Goal: Task Accomplishment & Management: Manage account settings

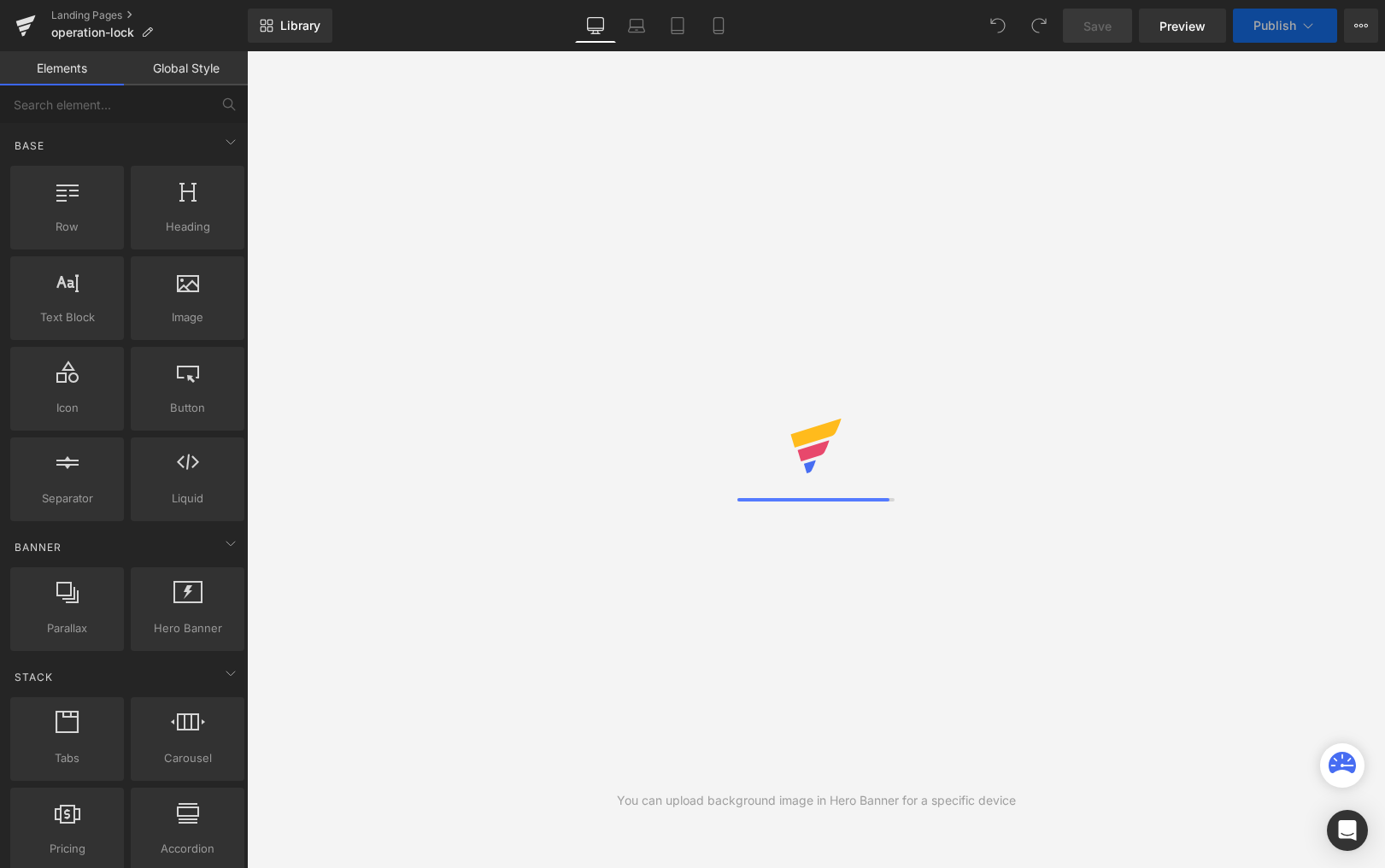
click at [148, 31] on icon at bounding box center [146, 32] width 12 height 12
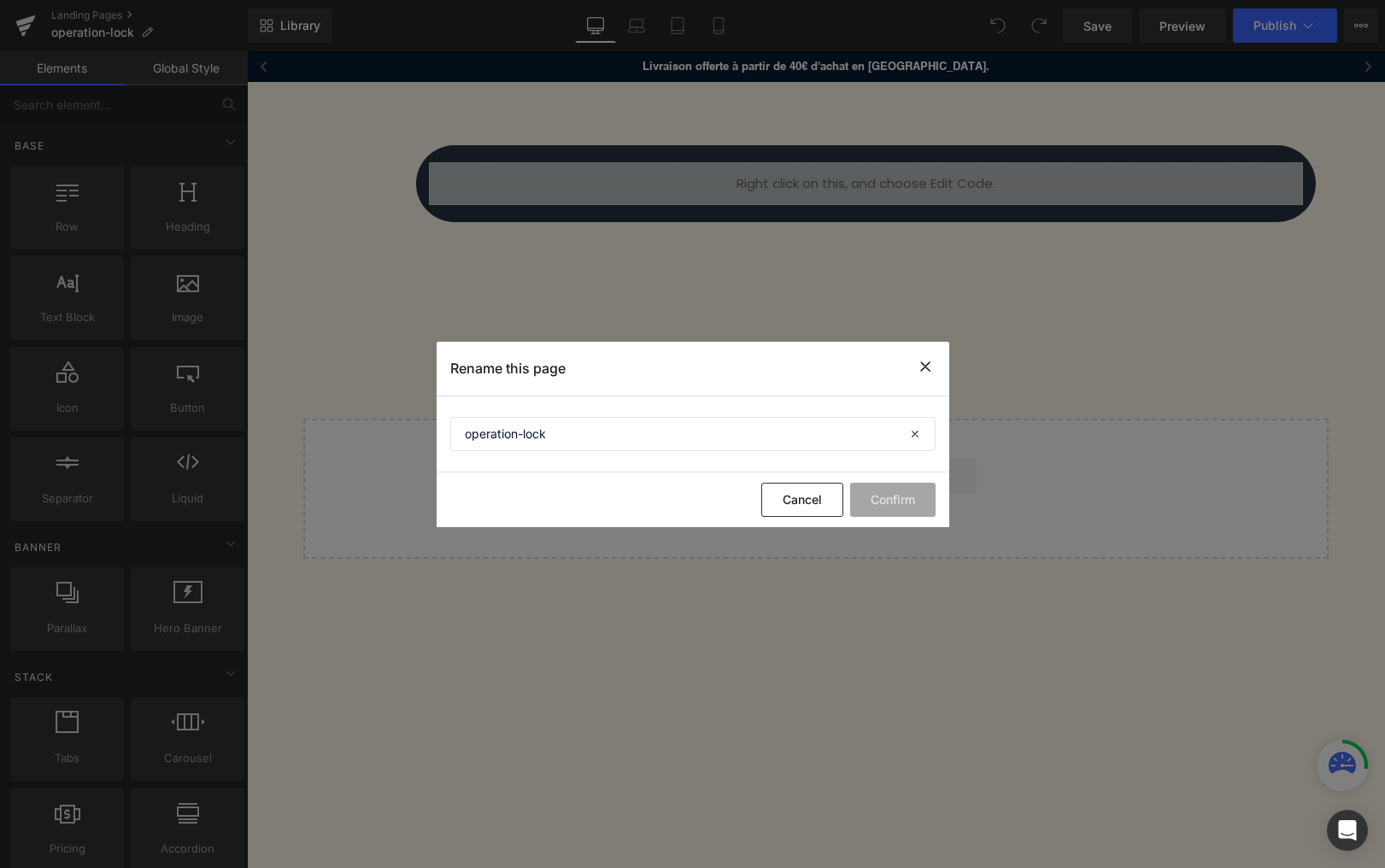
drag, startPoint x: 940, startPoint y: 367, endPoint x: 919, endPoint y: 370, distance: 21.2
click at [939, 367] on div "Rename this page" at bounding box center [692, 368] width 512 height 53
click at [913, 372] on div "Rename this page" at bounding box center [692, 368] width 512 height 53
click at [922, 360] on icon at bounding box center [925, 367] width 21 height 22
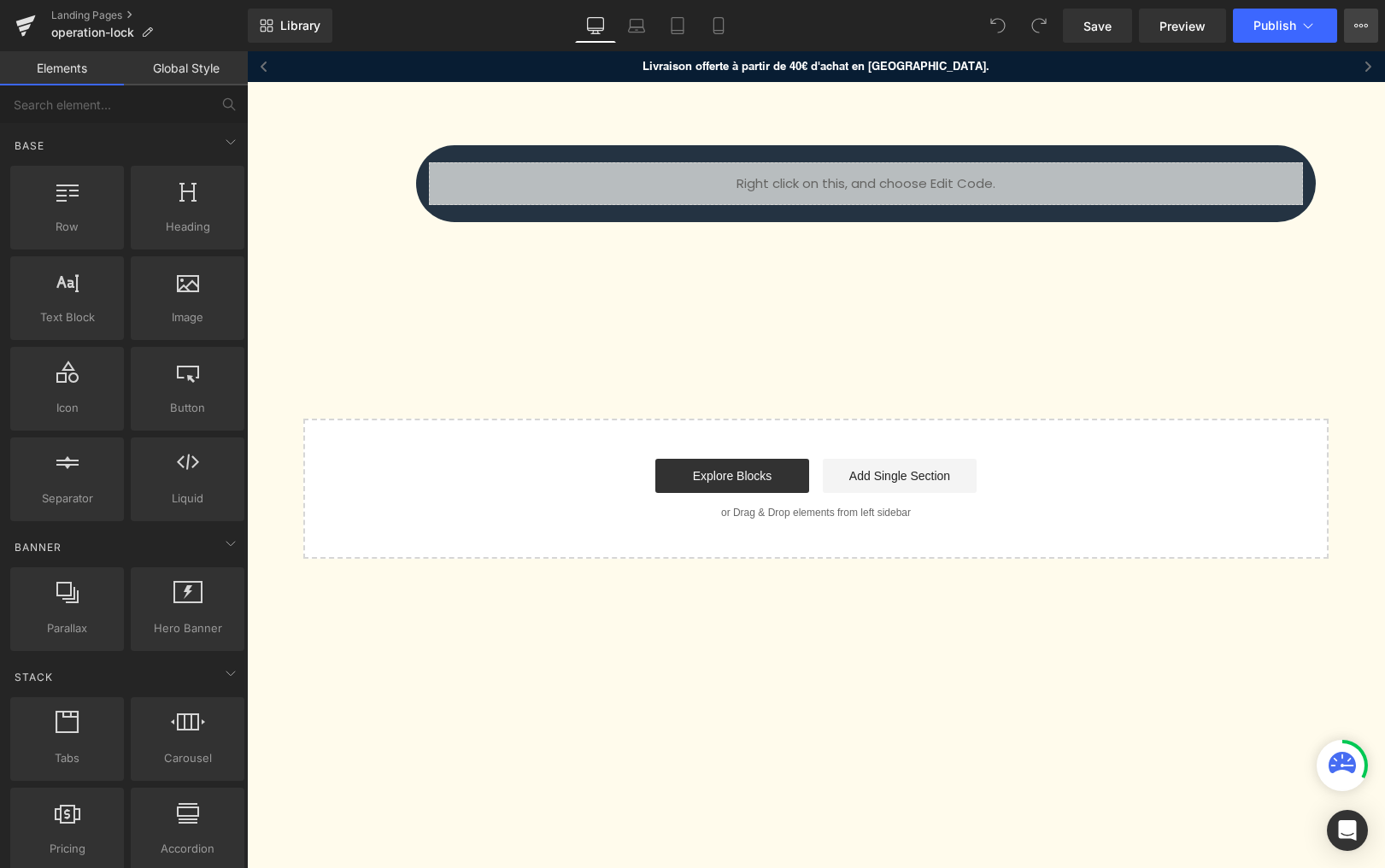
click at [1358, 22] on icon at bounding box center [1361, 25] width 14 height 14
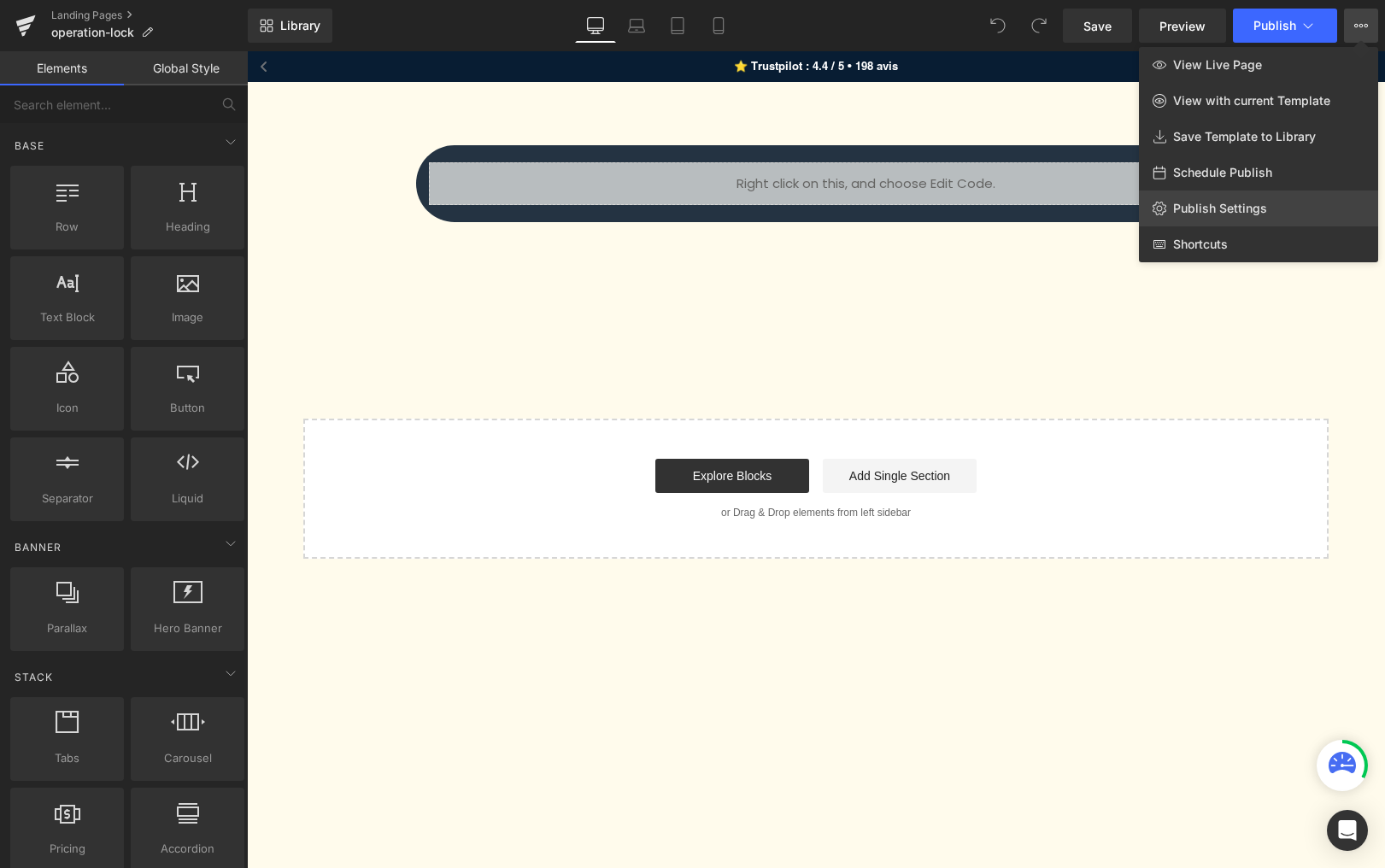
click at [1239, 207] on span "Publish Settings" at bounding box center [1220, 208] width 94 height 15
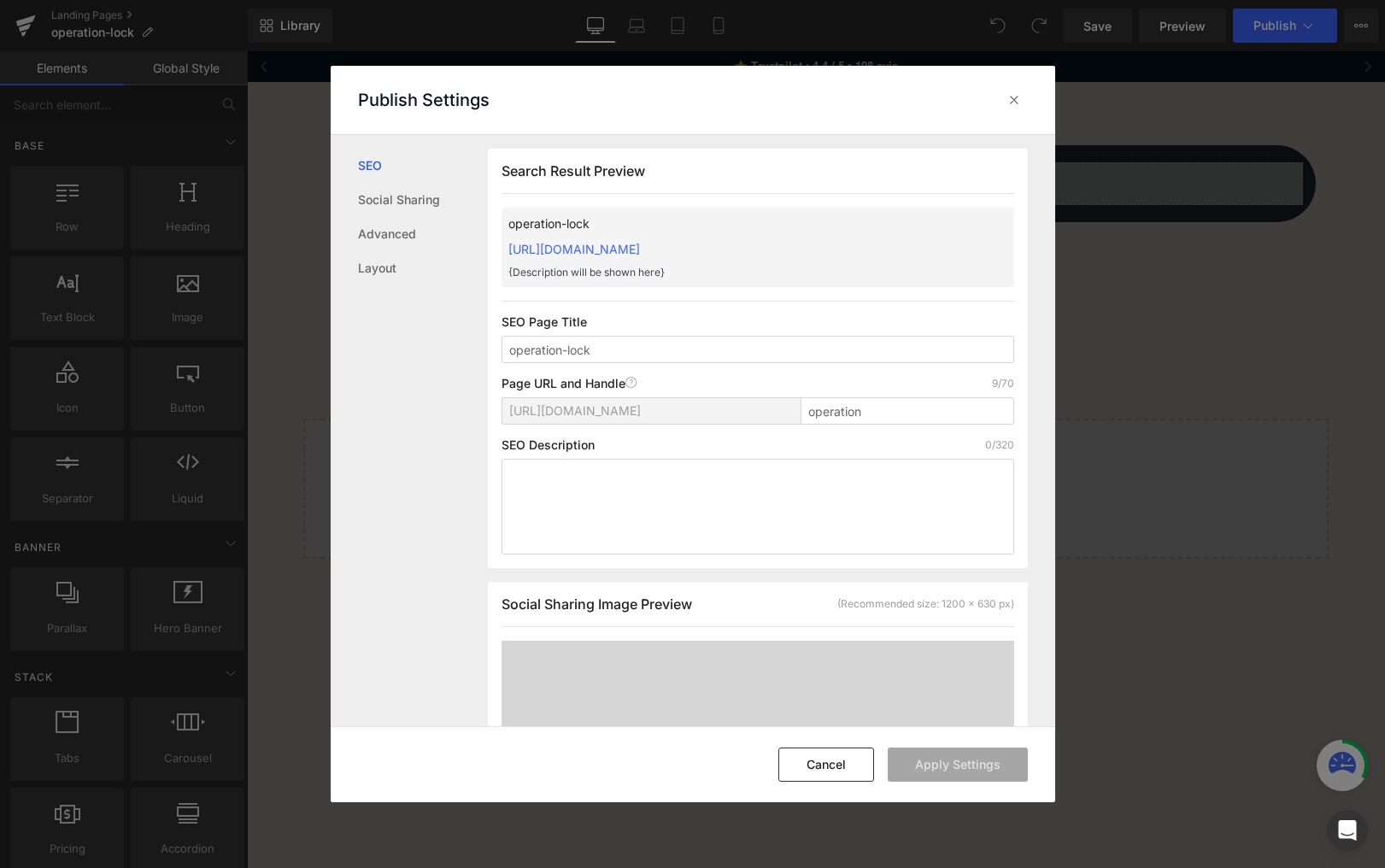
scroll to position [1, 0]
click at [877, 408] on input "operation" at bounding box center [907, 409] width 214 height 27
type input "operation-old"
click at [920, 765] on button "Apply Settings" at bounding box center [957, 765] width 140 height 34
click at [1017, 94] on icon at bounding box center [1014, 99] width 17 height 17
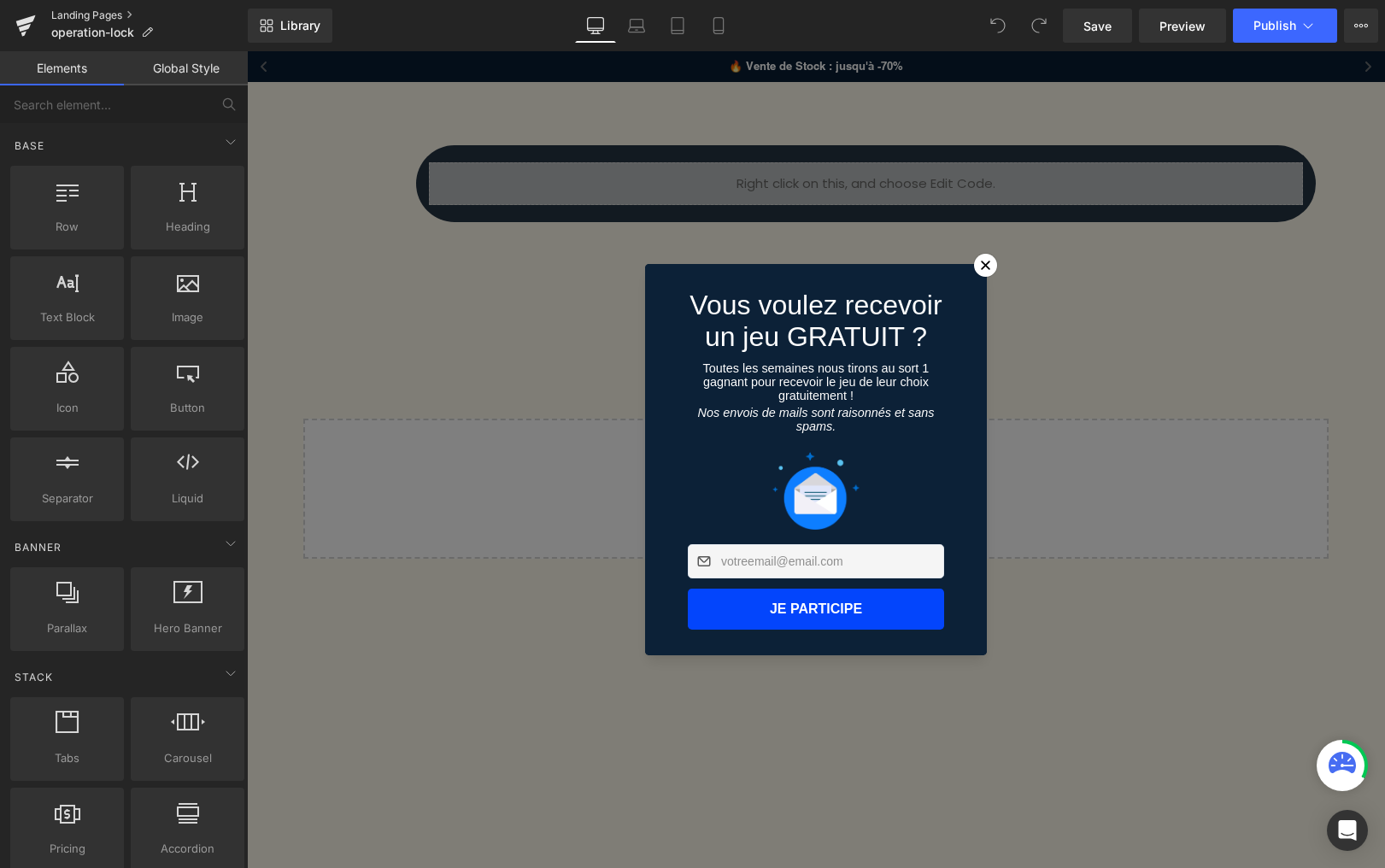
click at [70, 15] on link "Landing Pages" at bounding box center [149, 15] width 196 height 14
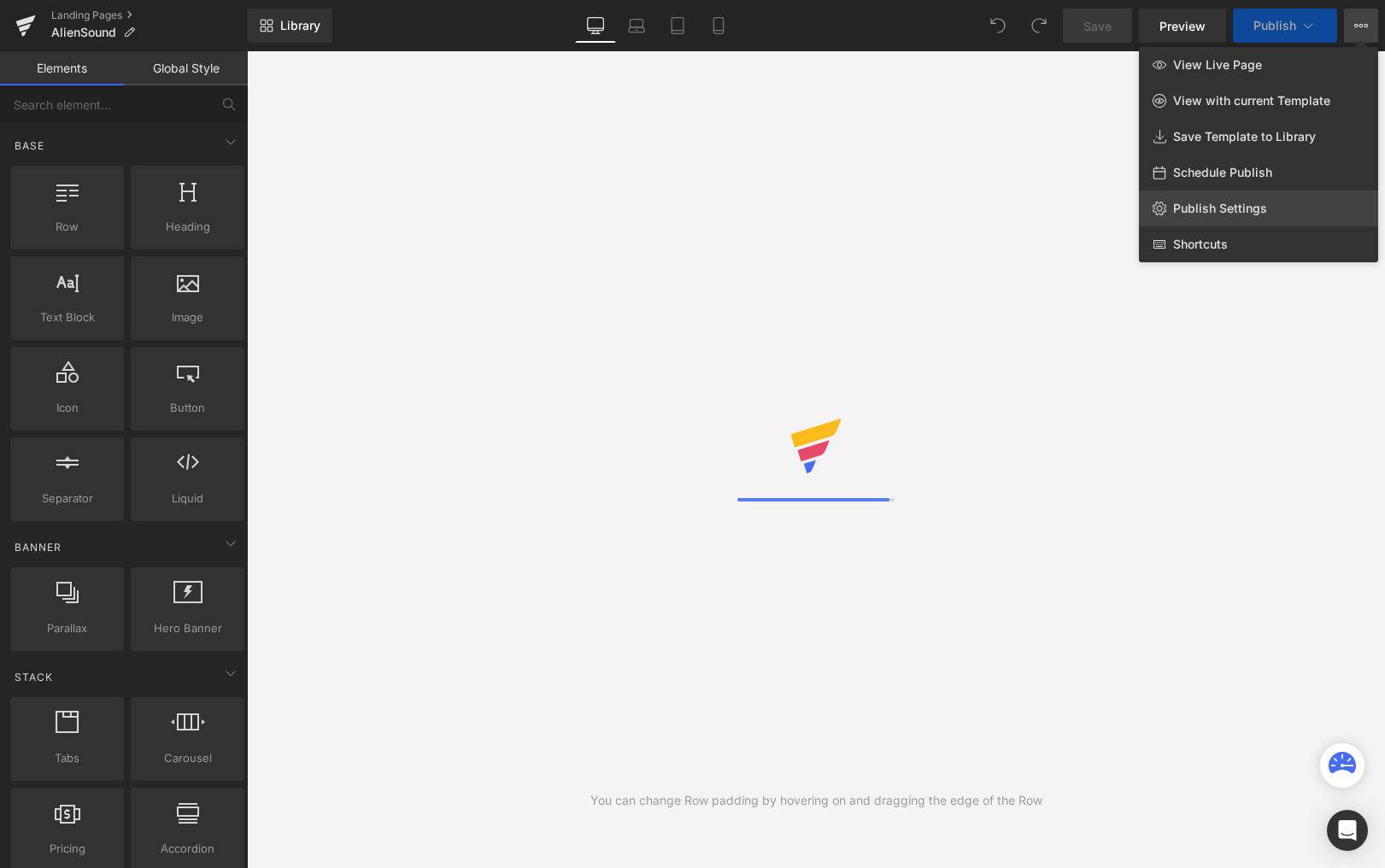
click at [1251, 195] on link "Publish Settings" at bounding box center [1258, 208] width 239 height 36
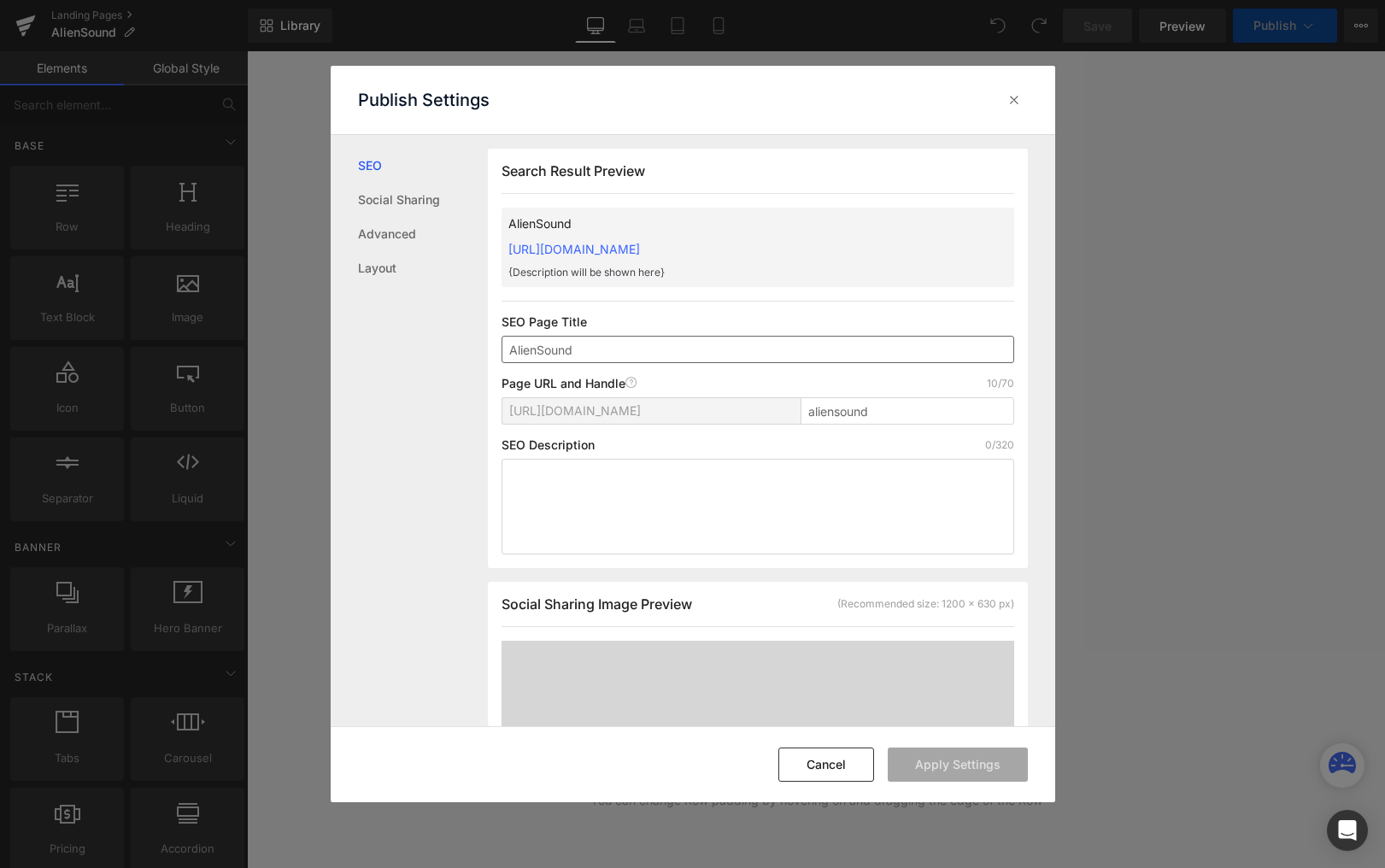
scroll to position [1, 0]
click at [702, 339] on input "AlienSound" at bounding box center [757, 348] width 512 height 27
click at [947, 417] on input "aliensound" at bounding box center [907, 409] width 214 height 27
click at [984, 769] on button "Apply Settings" at bounding box center [957, 765] width 140 height 34
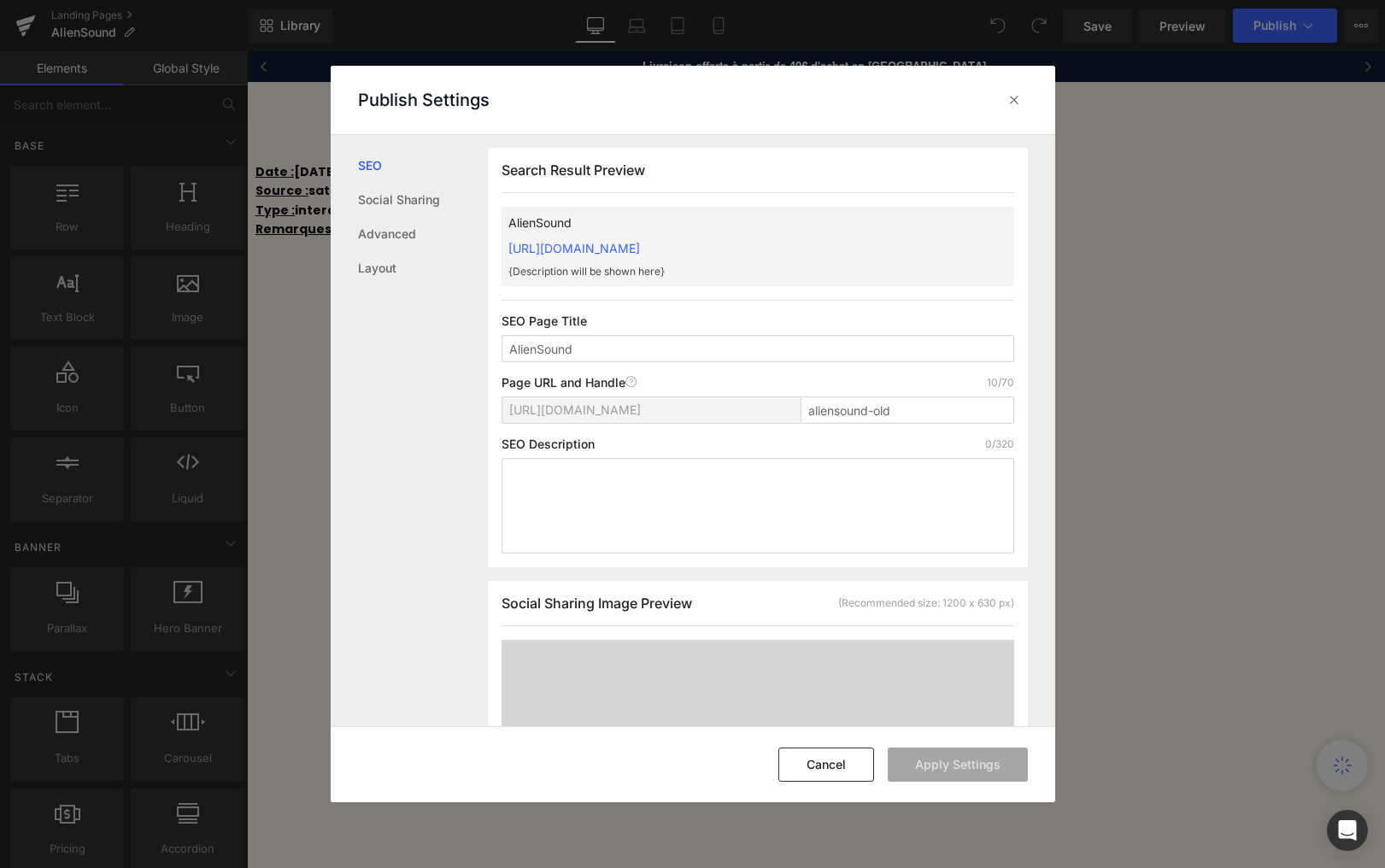
type input "aliensound"
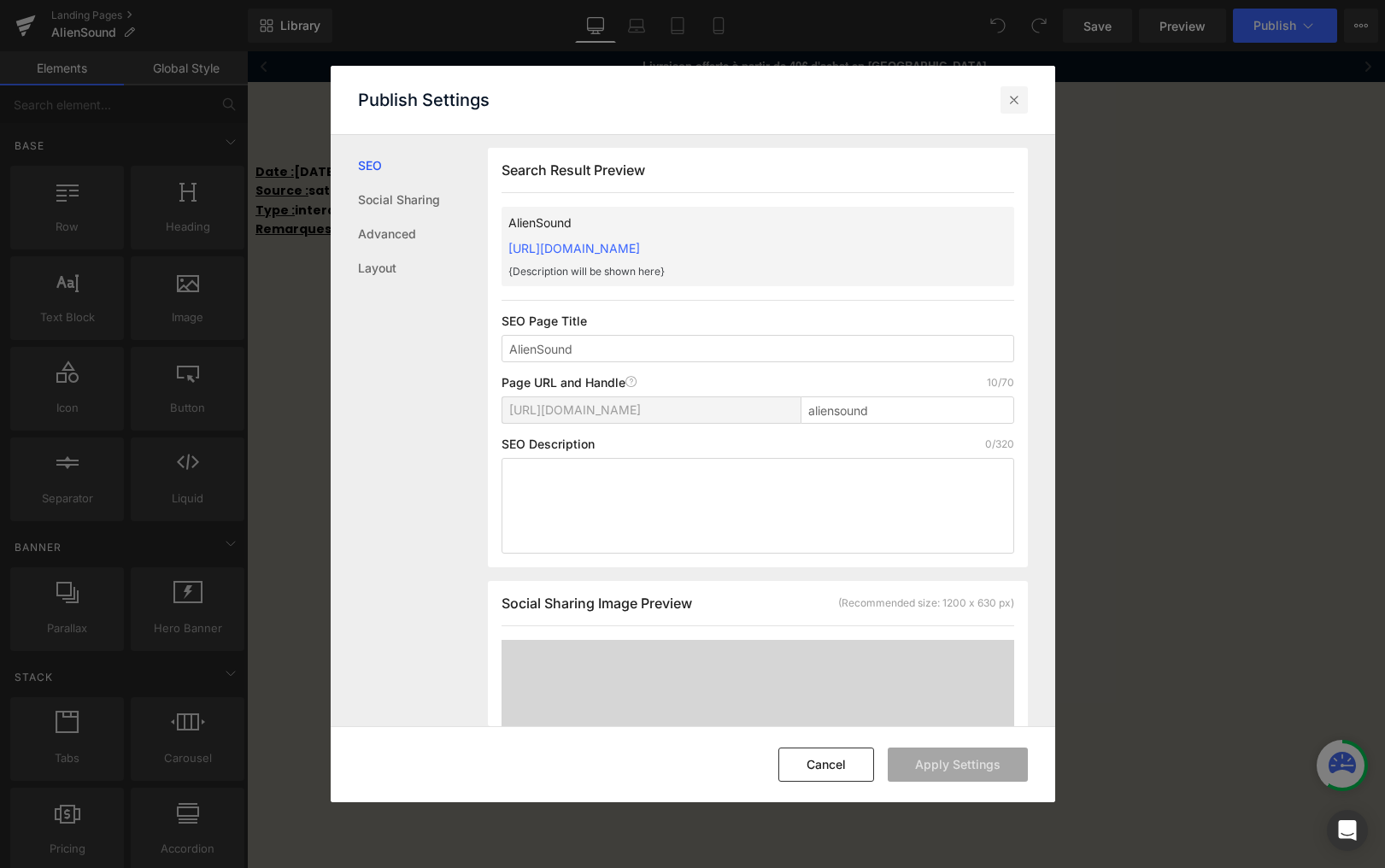
click at [1009, 96] on icon at bounding box center [1014, 99] width 17 height 17
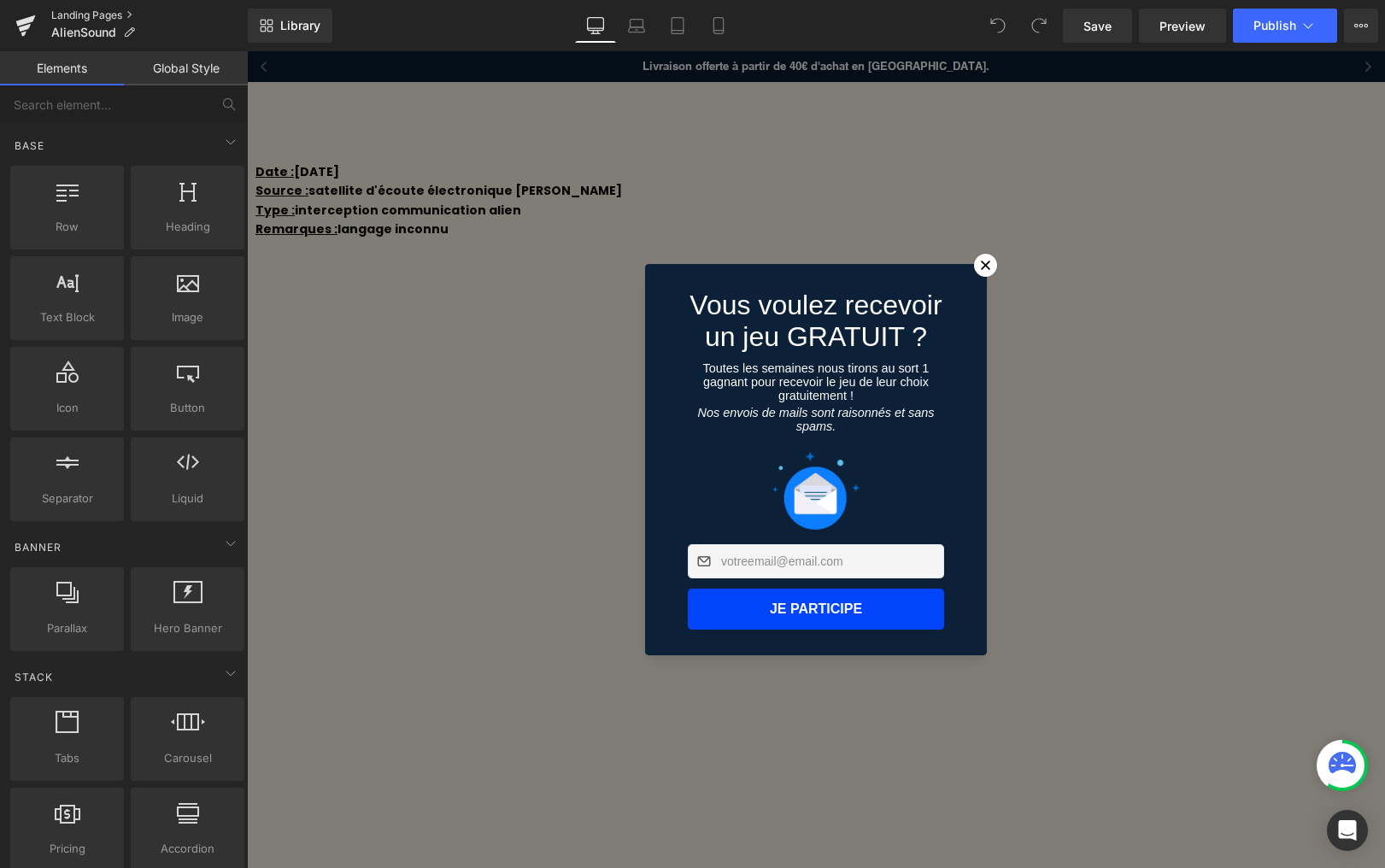
click at [92, 16] on link "Landing Pages" at bounding box center [149, 15] width 196 height 14
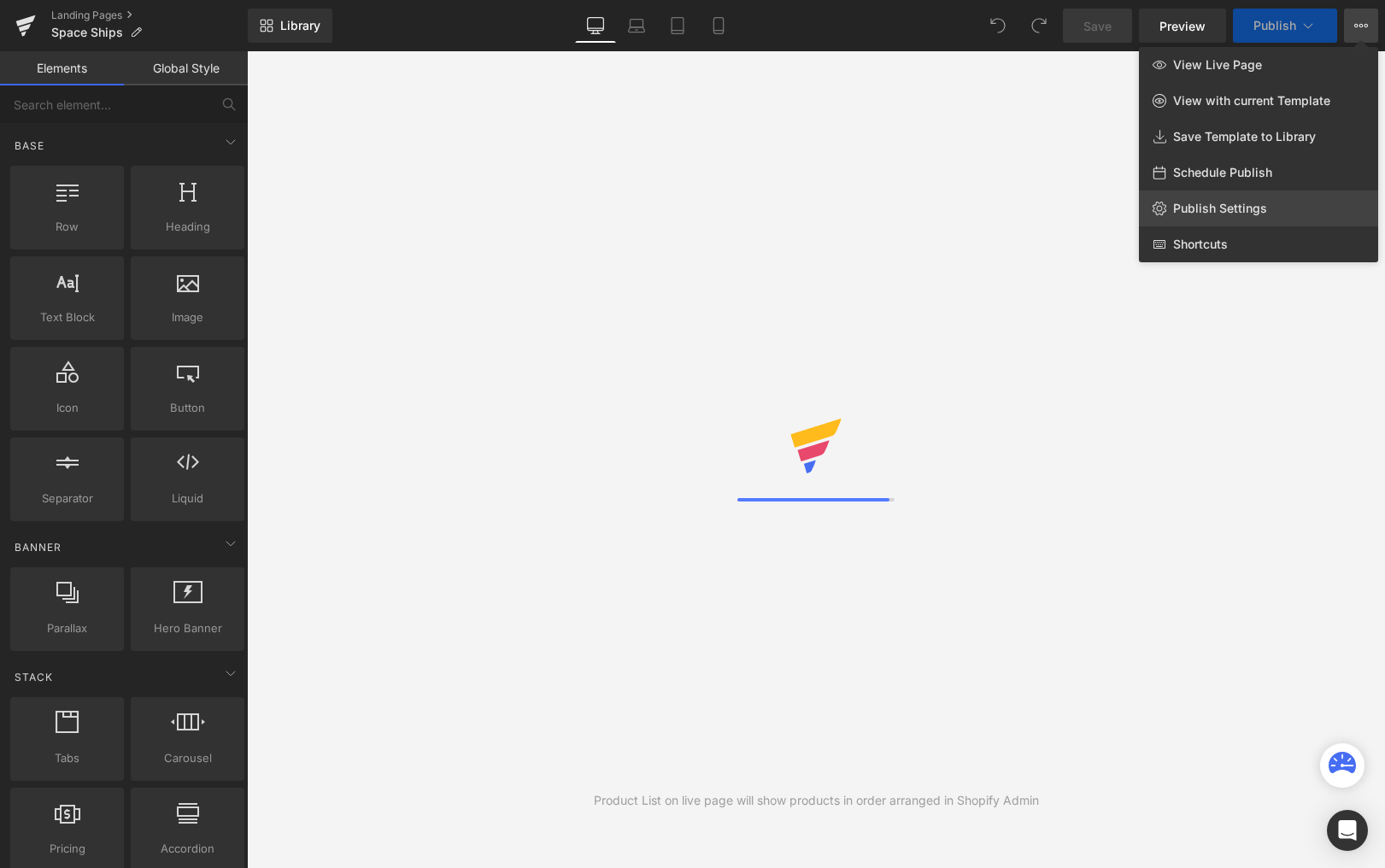
click at [1249, 211] on span "Publish Settings" at bounding box center [1220, 208] width 94 height 15
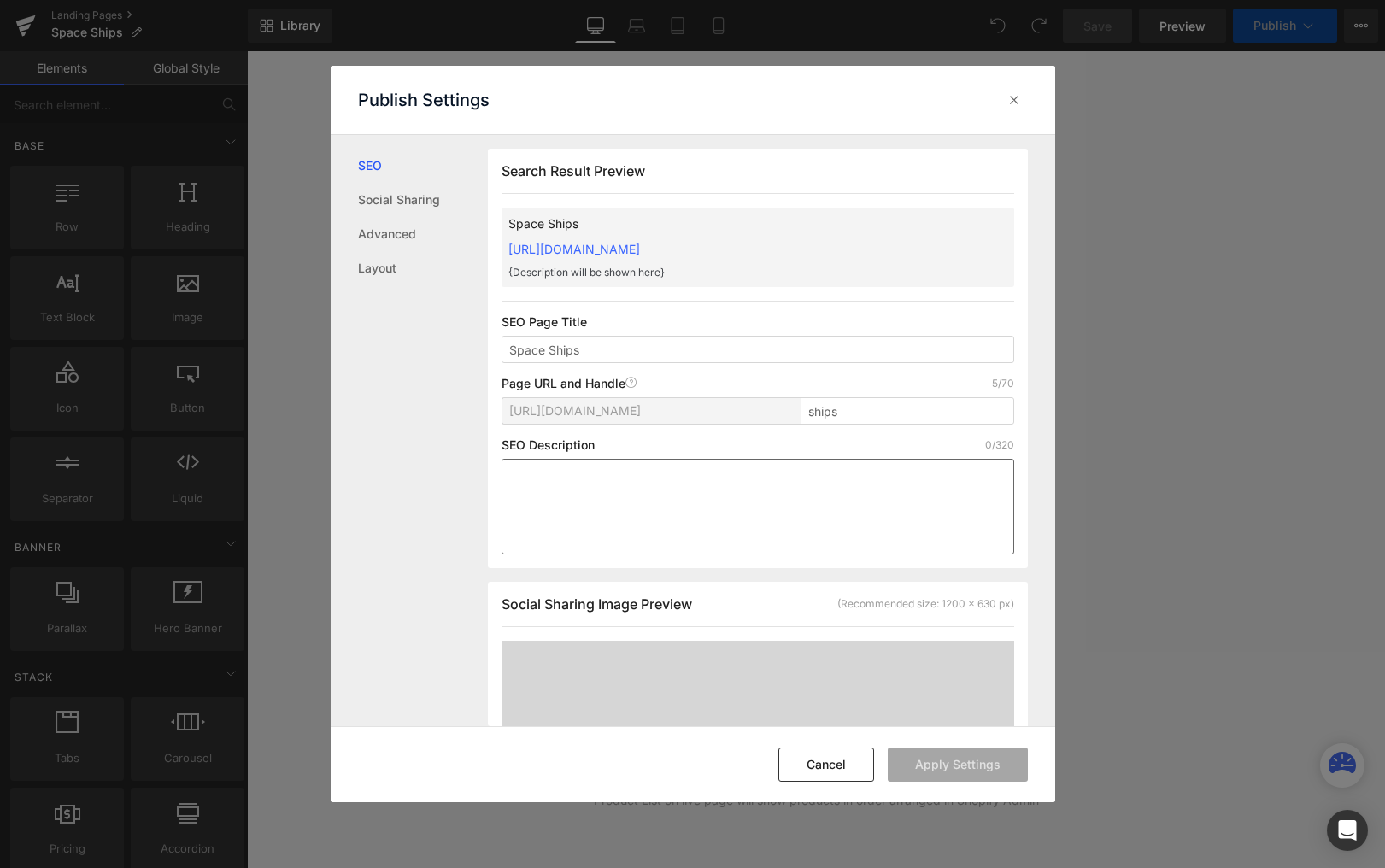
scroll to position [1, 0]
click at [893, 409] on input "ships" at bounding box center [907, 409] width 214 height 27
type input "ships-old"
click at [965, 767] on button "Apply Settings" at bounding box center [957, 765] width 140 height 34
click at [1023, 106] on div at bounding box center [1013, 99] width 27 height 27
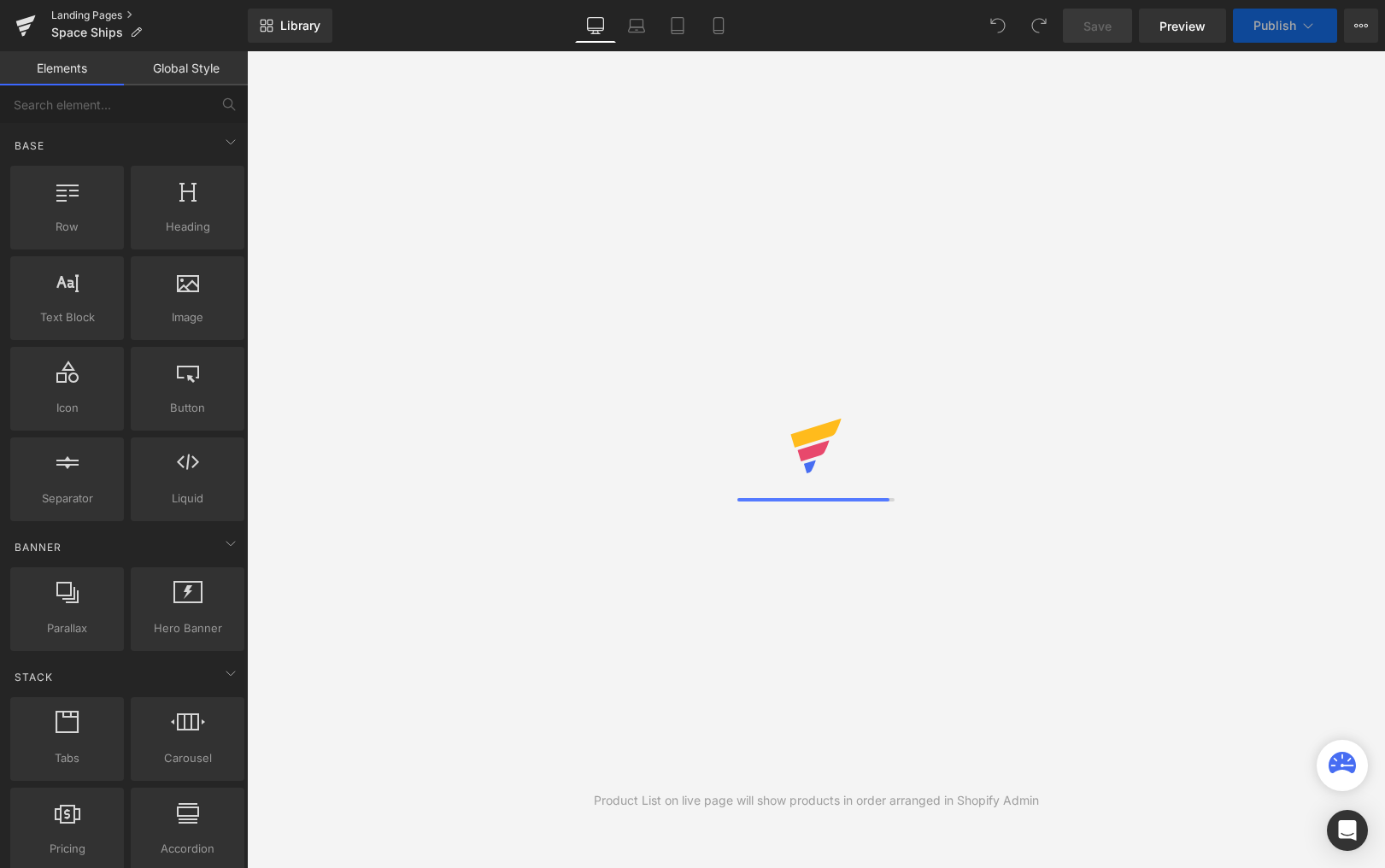
click at [68, 12] on link "Landing Pages" at bounding box center [149, 15] width 196 height 14
click at [1367, 26] on icon at bounding box center [1361, 25] width 14 height 14
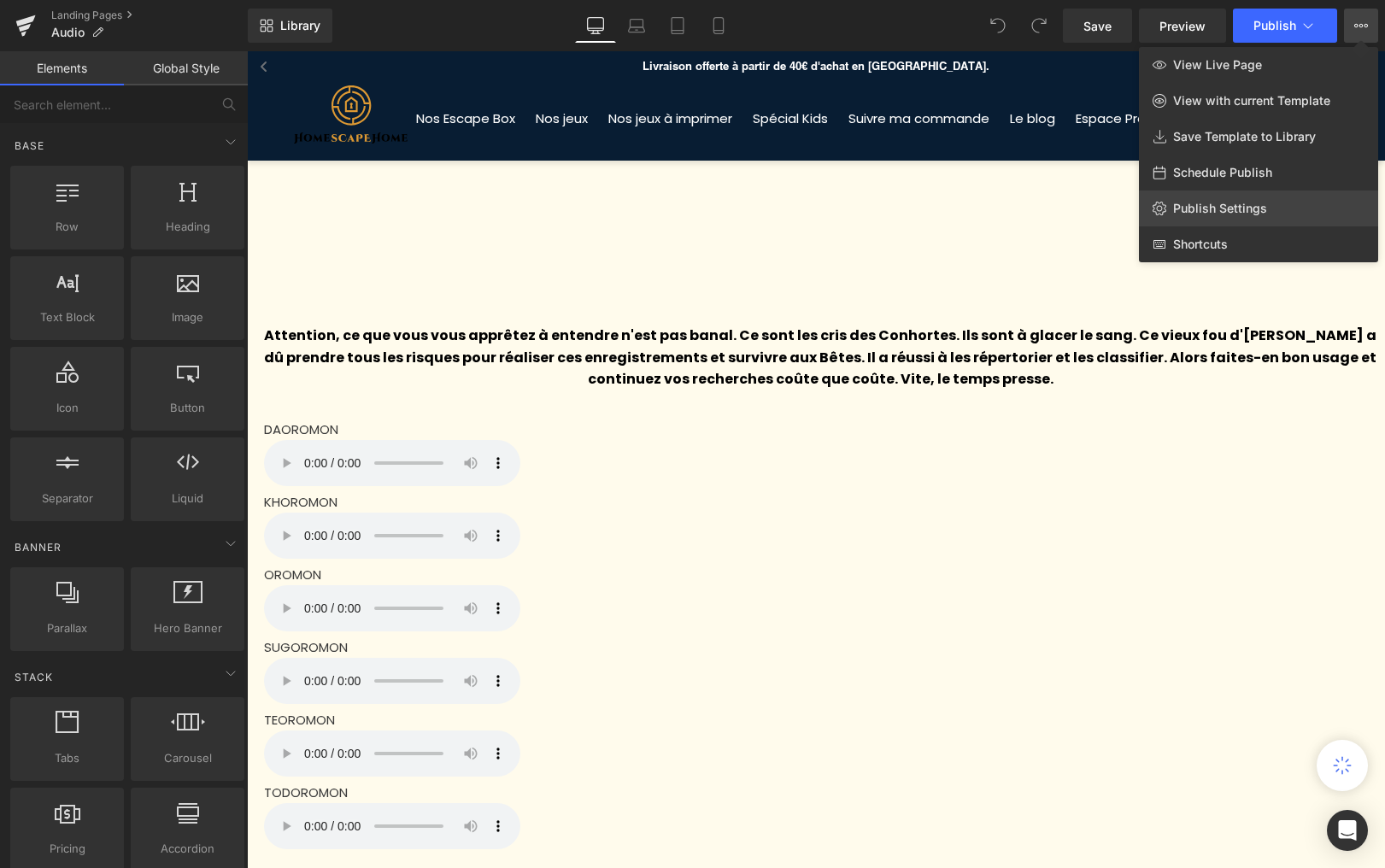
click at [1248, 205] on span "Publish Settings" at bounding box center [1220, 208] width 94 height 15
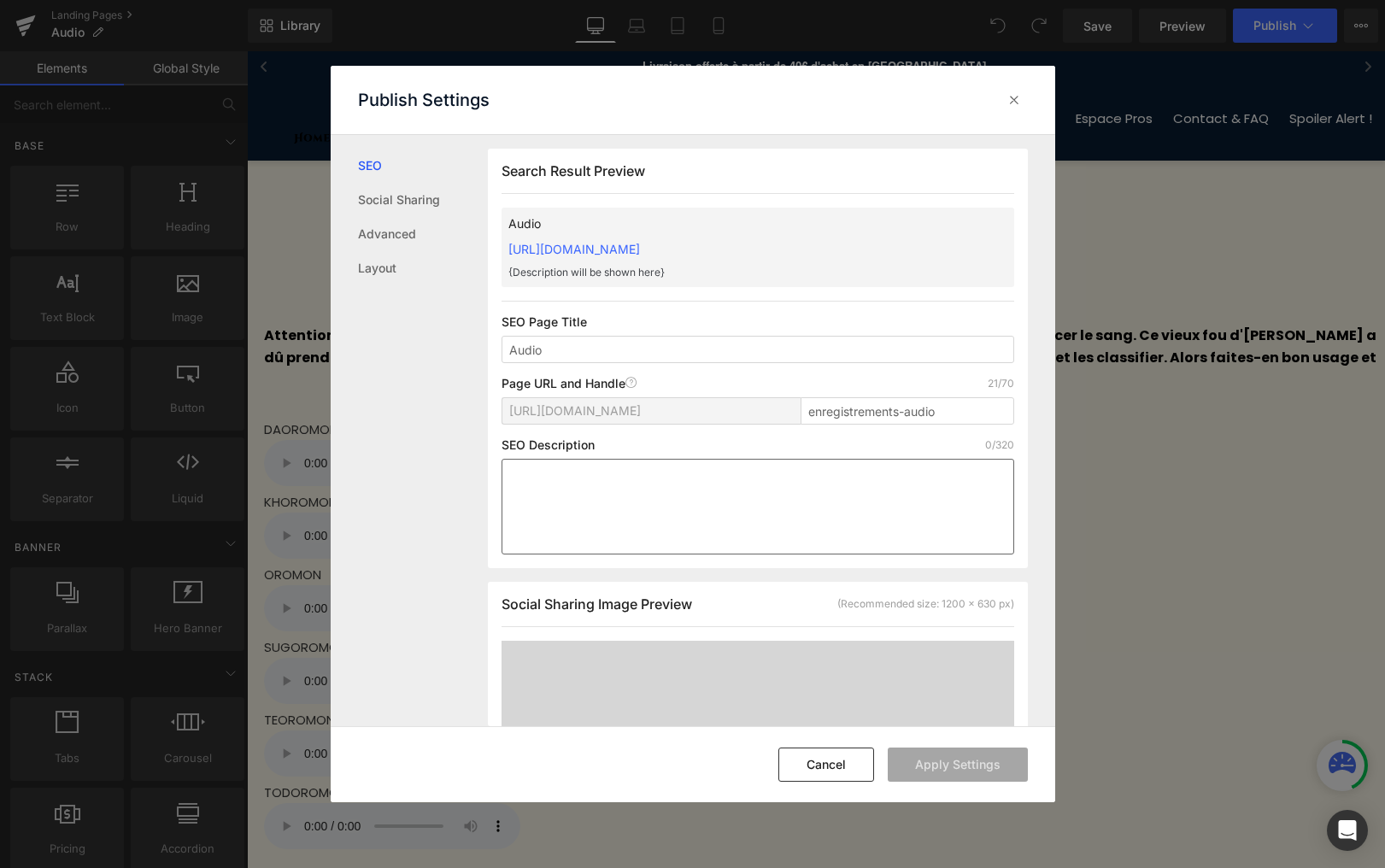
scroll to position [1, 0]
click at [975, 411] on input "enregistrements-audio" at bounding box center [907, 409] width 214 height 27
type input "enregistrements-audio-old"
click at [955, 773] on button "Apply Settings" at bounding box center [957, 765] width 140 height 34
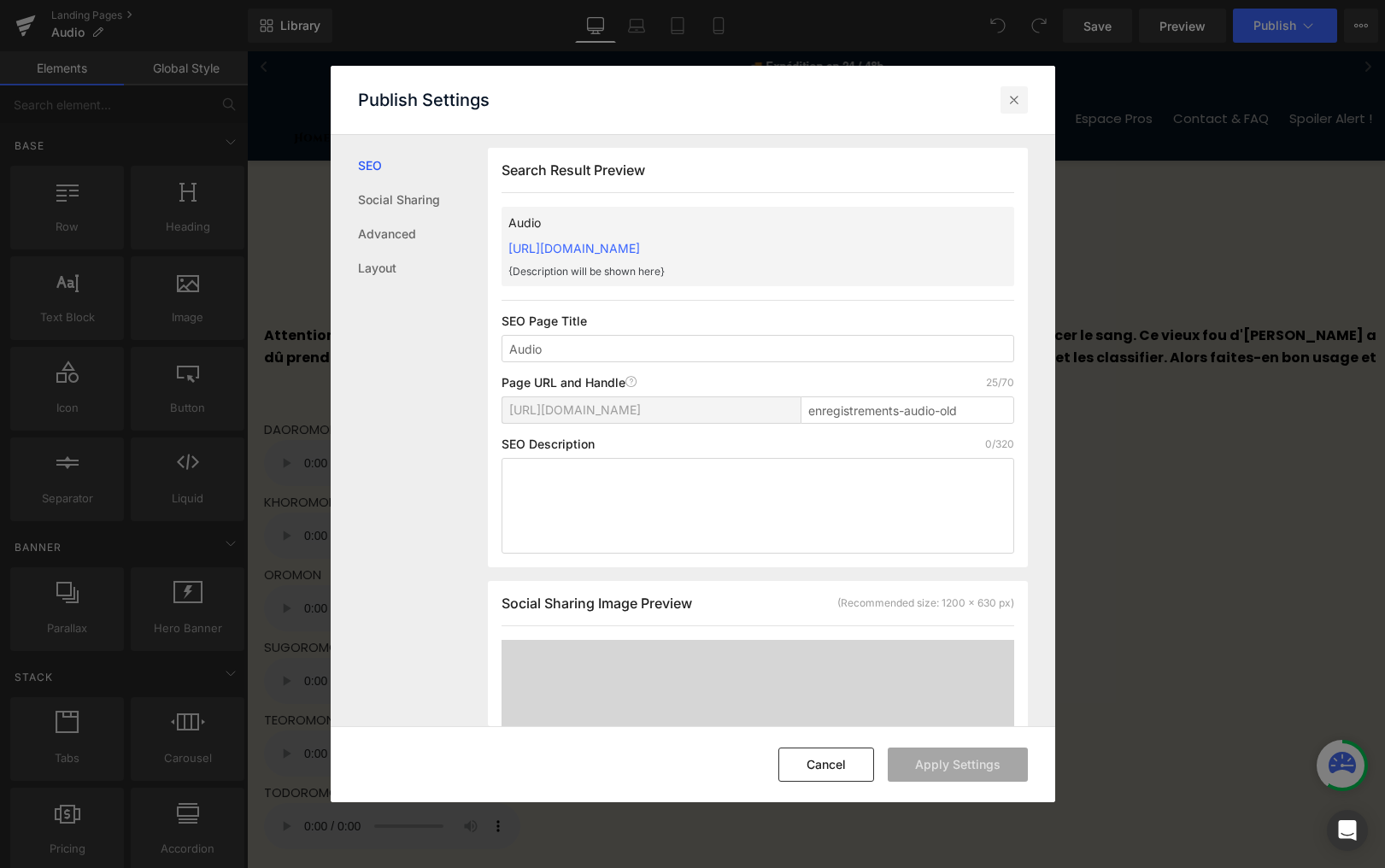
click at [1017, 113] on div at bounding box center [1013, 99] width 27 height 27
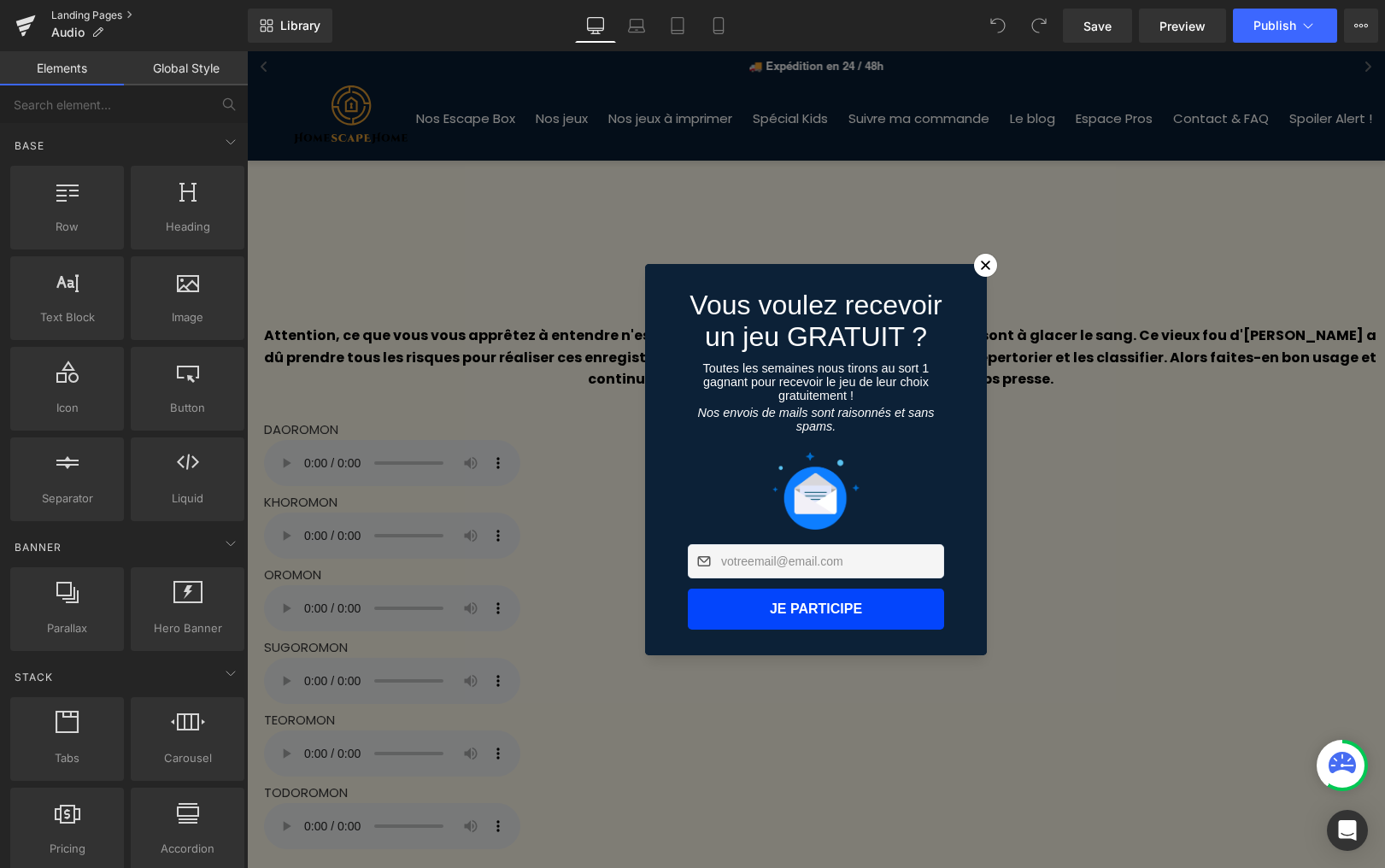
click at [93, 17] on link "Landing Pages" at bounding box center [149, 15] width 196 height 14
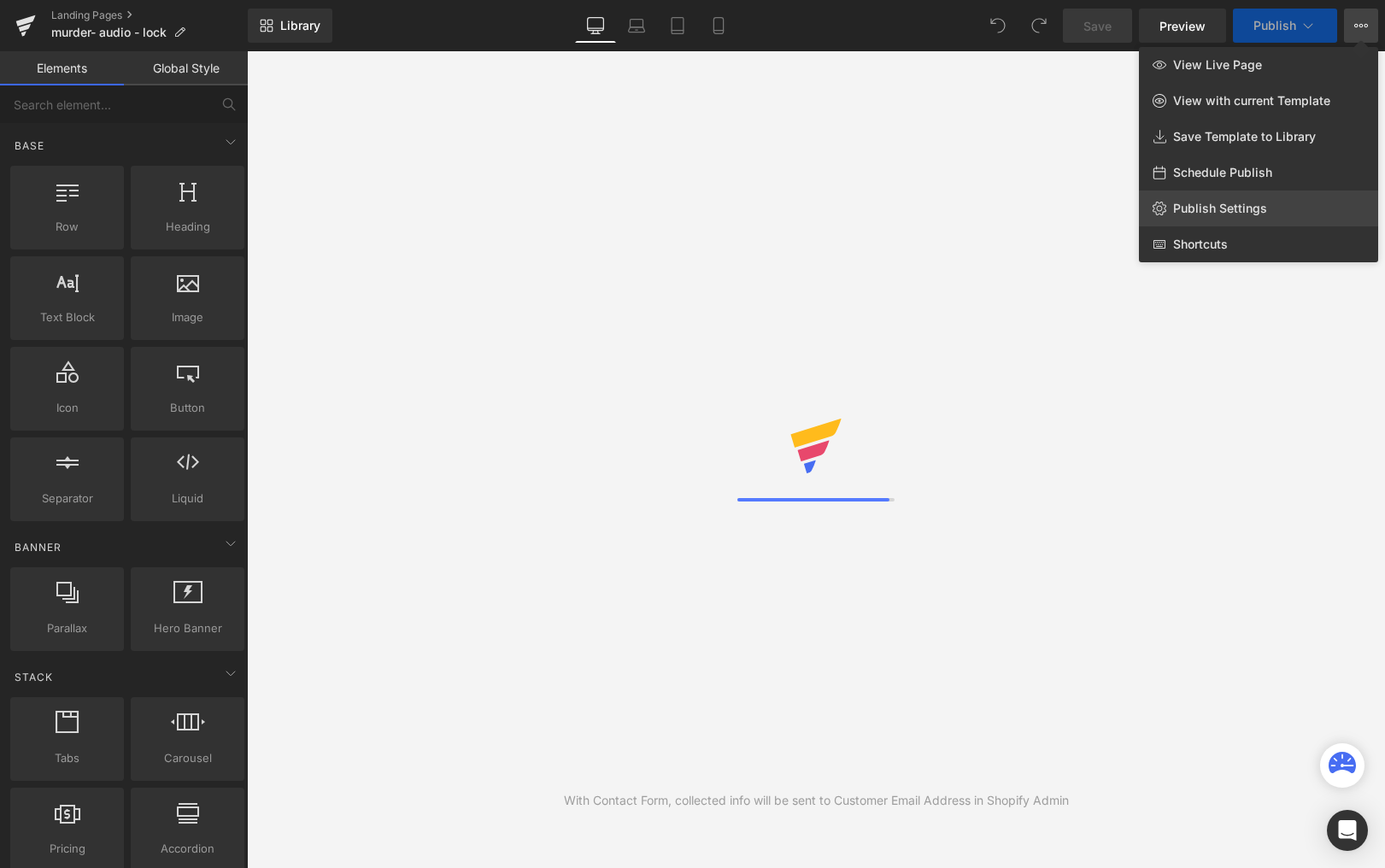
click at [1249, 194] on link "Publish Settings" at bounding box center [1258, 208] width 239 height 36
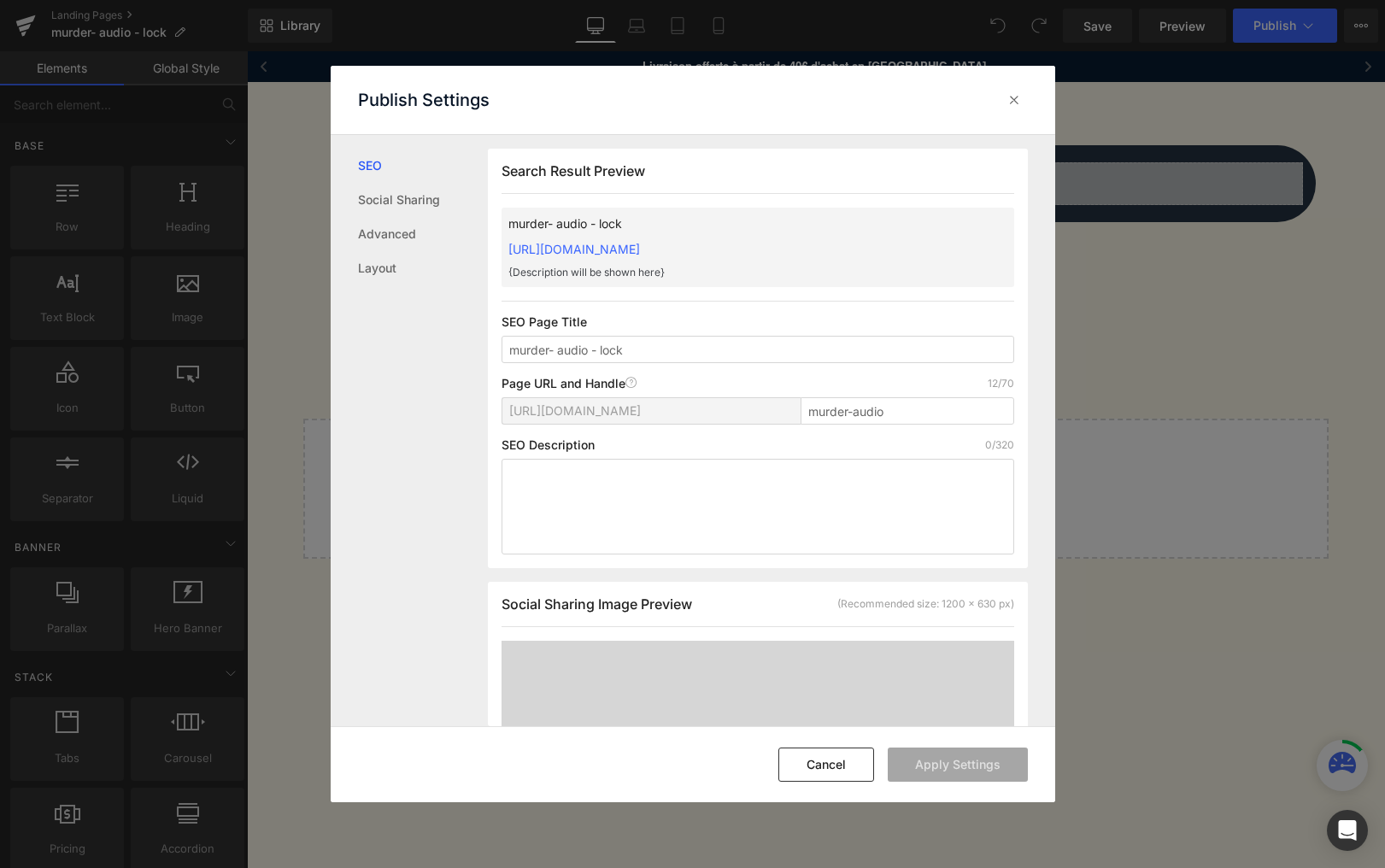
scroll to position [1, 0]
click at [931, 415] on input "murder-audio" at bounding box center [907, 409] width 214 height 27
type input "murder-audio-old"
click at [952, 766] on button "Apply Settings" at bounding box center [957, 765] width 140 height 34
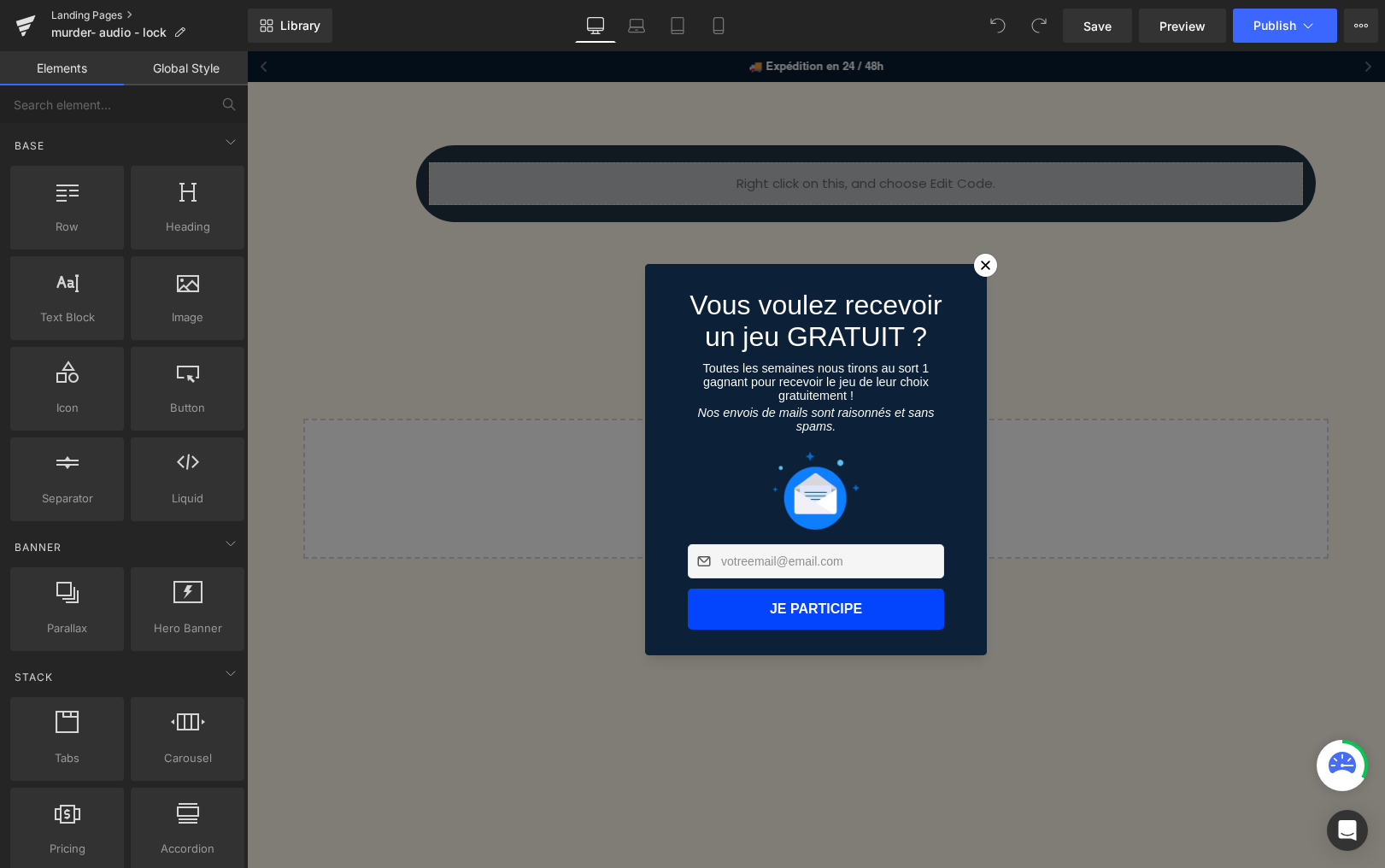
click at [84, 10] on link "Landing Pages" at bounding box center [149, 15] width 196 height 14
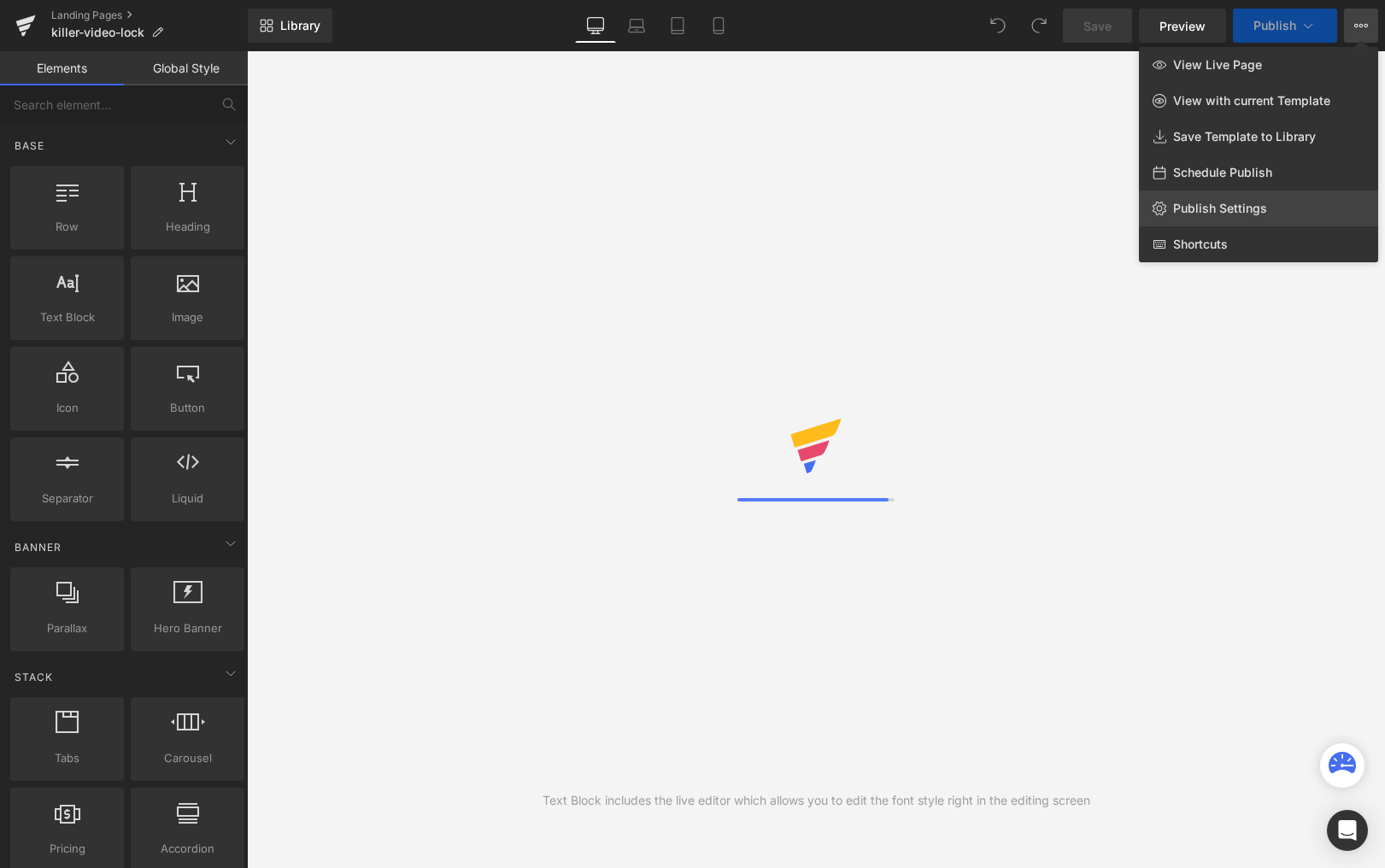
click at [1226, 202] on span "Publish Settings" at bounding box center [1220, 208] width 94 height 15
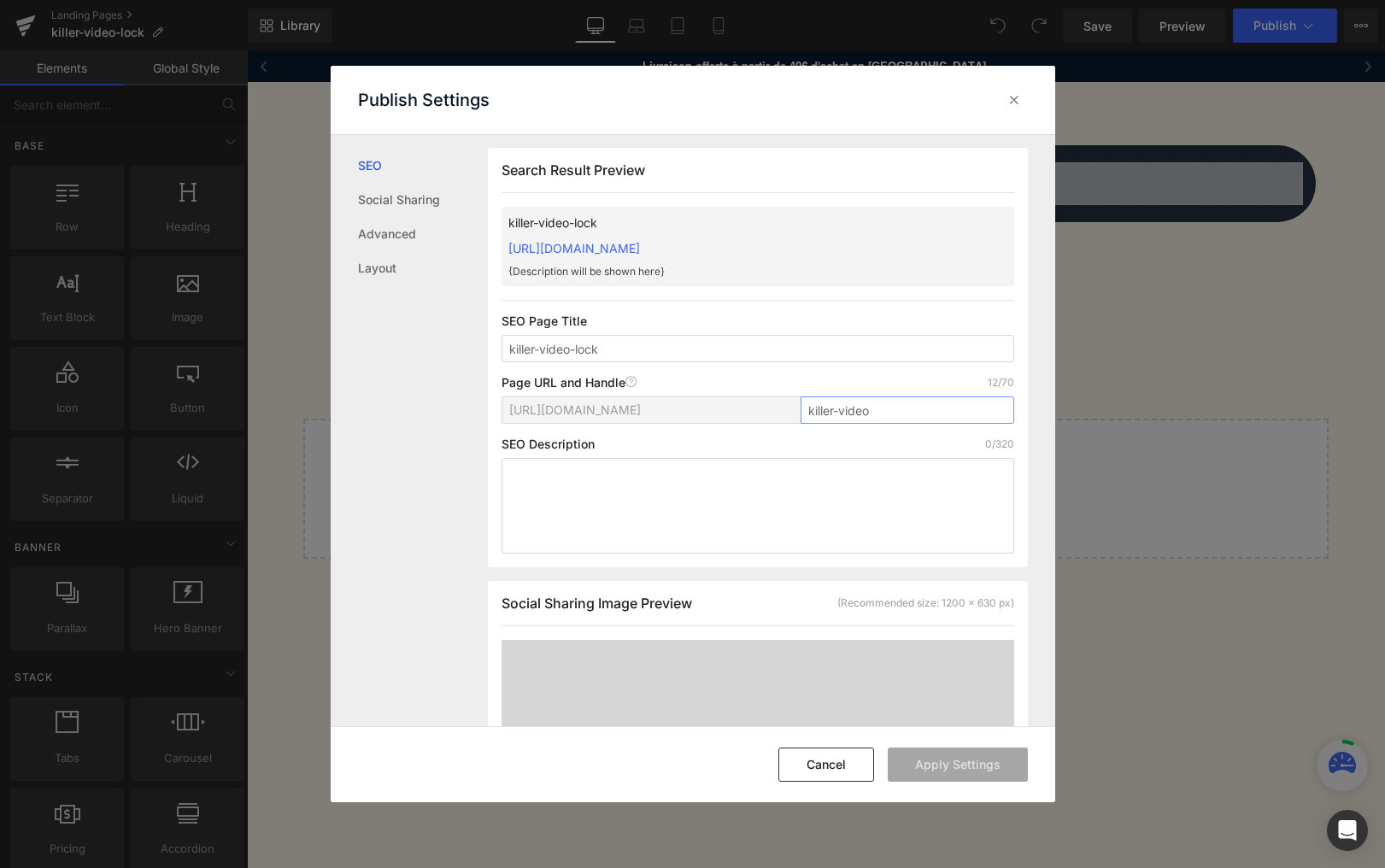
click at [888, 419] on input "killer-video" at bounding box center [907, 409] width 214 height 27
type input "killer-video-old"
click at [965, 774] on button "Apply Settings" at bounding box center [957, 765] width 140 height 34
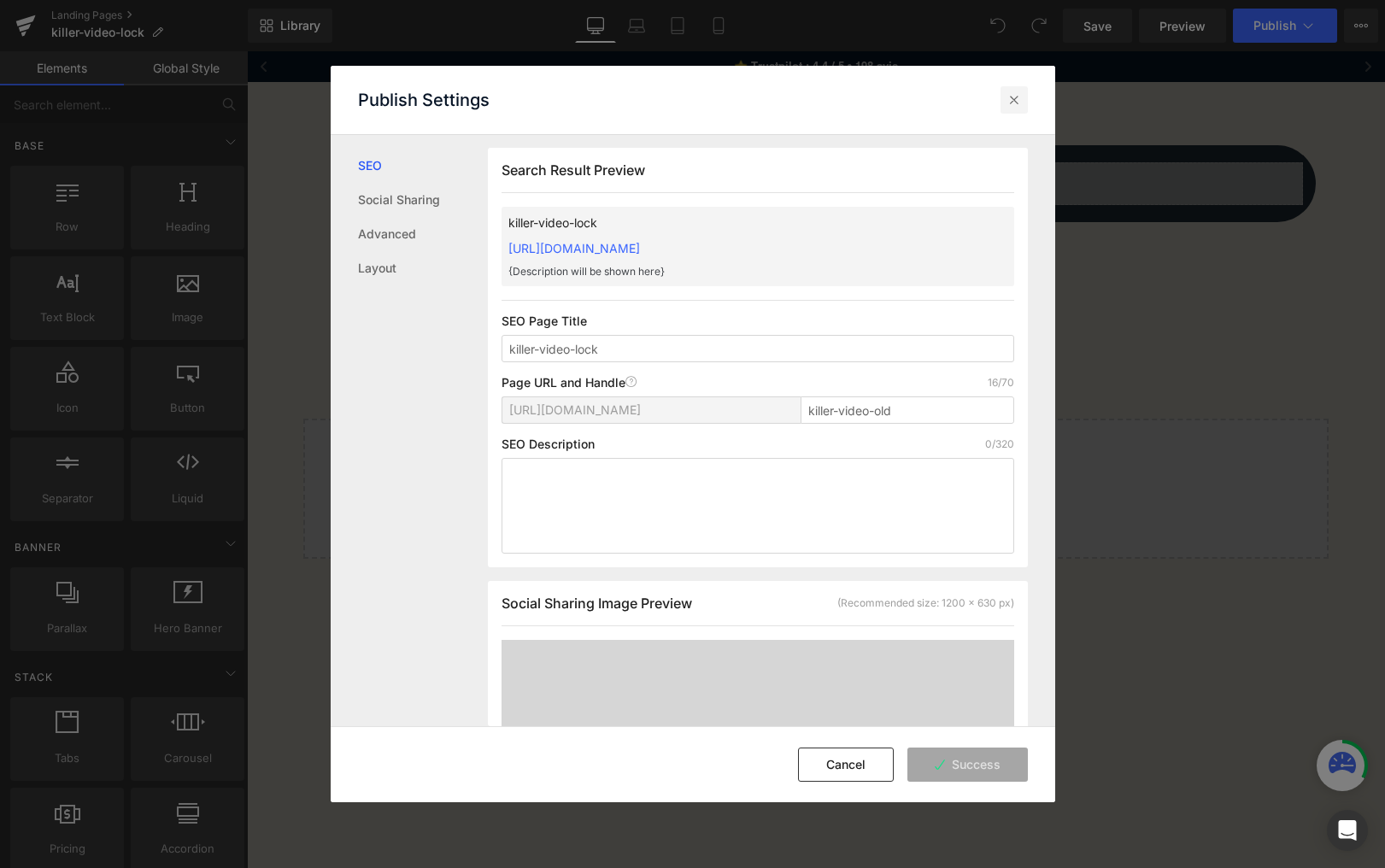
click at [1022, 105] on icon at bounding box center [1014, 99] width 17 height 17
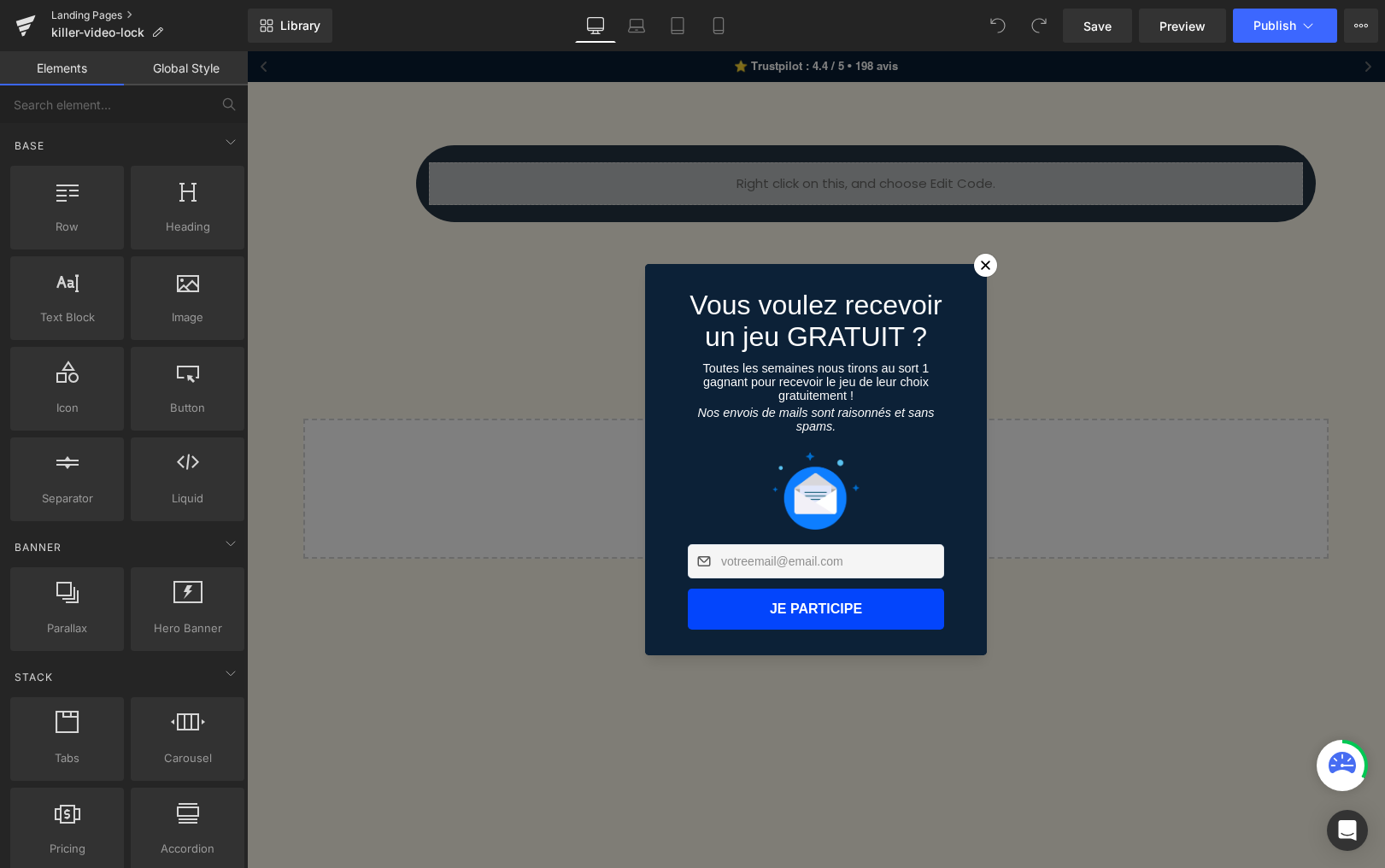
click at [73, 8] on link "Landing Pages" at bounding box center [149, 15] width 196 height 14
